Goal: Transaction & Acquisition: Purchase product/service

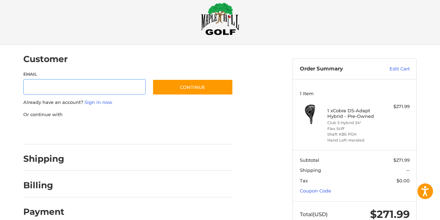
scroll to position [12, 0]
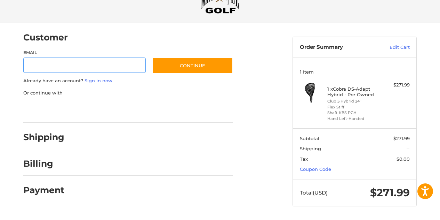
click at [93, 63] on input "Email" at bounding box center [84, 65] width 123 height 16
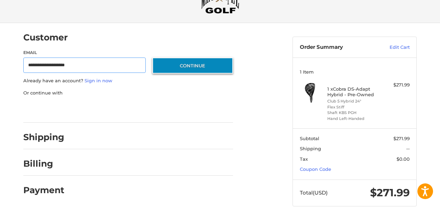
type input "**********"
click at [189, 69] on button "Continue" at bounding box center [193, 65] width 81 height 16
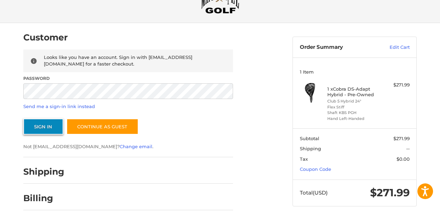
click at [34, 124] on button "Sign In" at bounding box center [43, 126] width 40 height 16
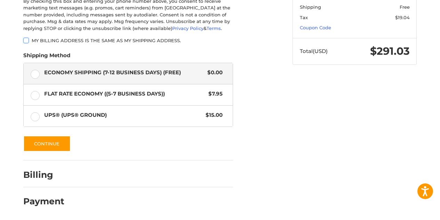
scroll to position [175, 0]
click at [45, 142] on button "Continue" at bounding box center [46, 143] width 47 height 16
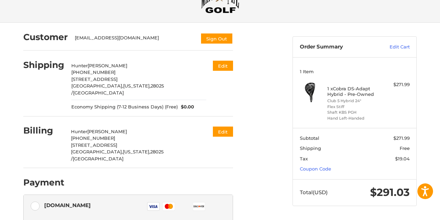
scroll to position [26, 0]
